Goal: Find contact information: Find contact information

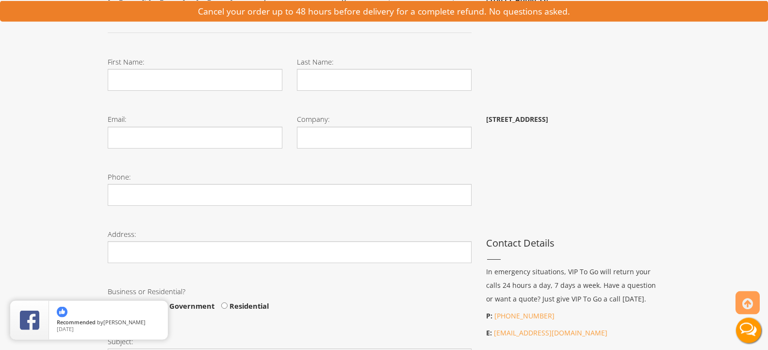
scroll to position [198, 0]
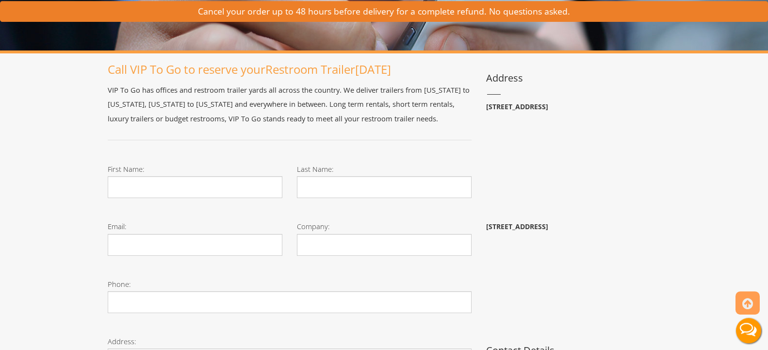
scroll to position [148, 0]
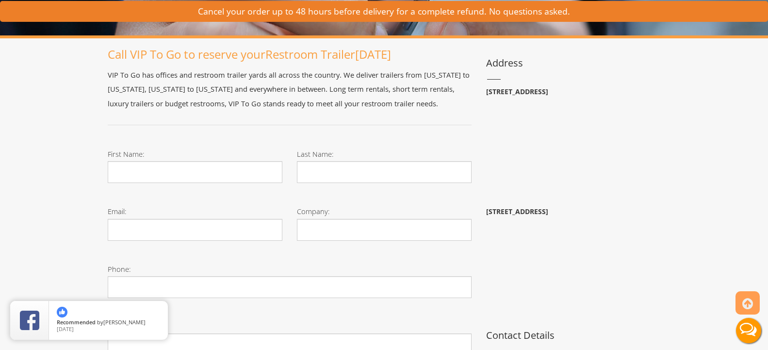
click at [536, 91] on b "21 Van Natta Dr, Ringwood, NJ 07456" at bounding box center [517, 91] width 62 height 9
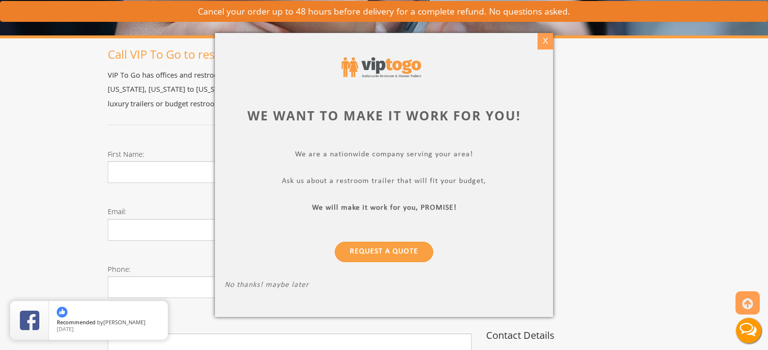
click at [548, 42] on div "X" at bounding box center [544, 41] width 15 height 16
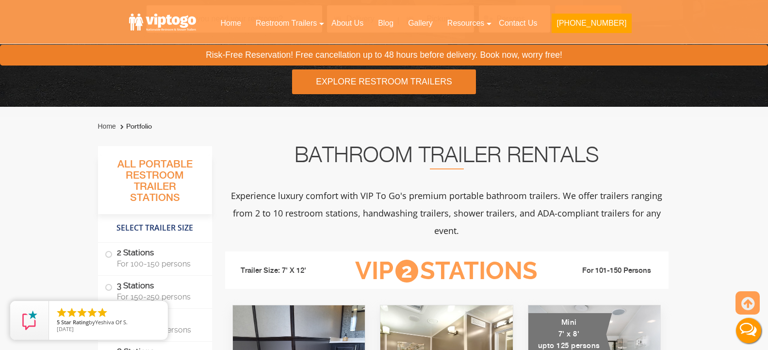
scroll to position [346, 0]
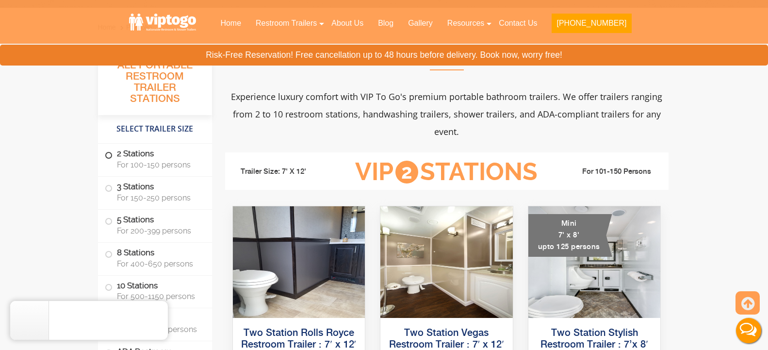
click at [110, 155] on span at bounding box center [109, 155] width 4 height 4
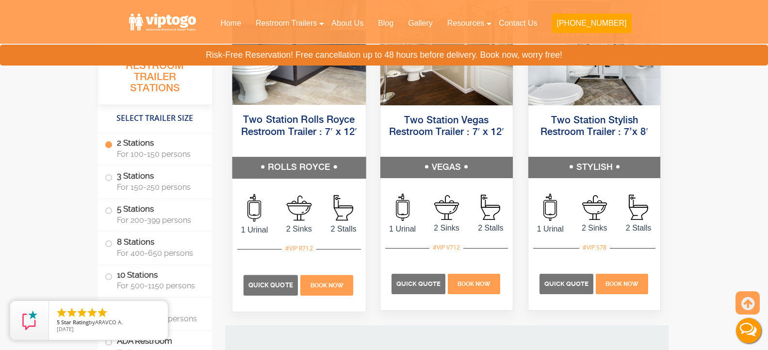
scroll to position [460, 0]
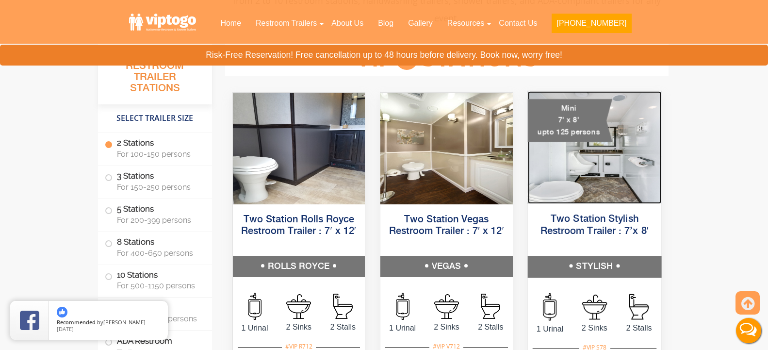
click at [551, 185] on img at bounding box center [593, 147] width 133 height 113
